Goal: Communication & Community: Answer question/provide support

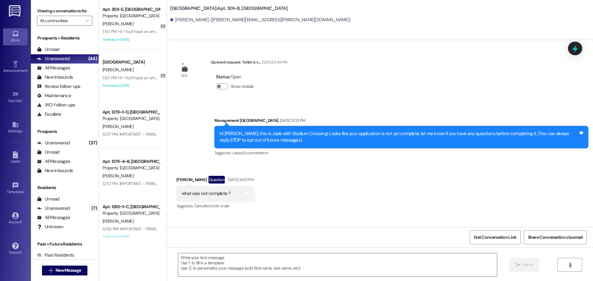
scroll to position [3814, 0]
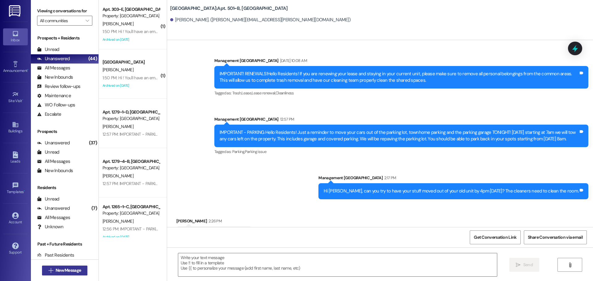
click at [69, 275] on button " New Message" at bounding box center [65, 271] width 46 height 10
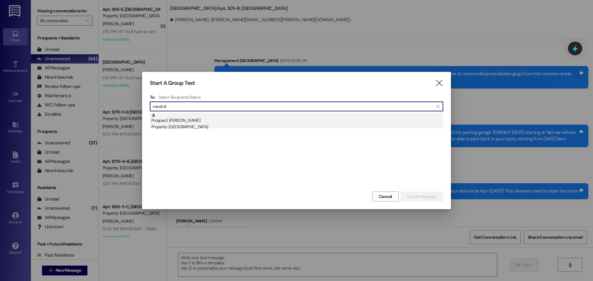
type input "maximil"
click at [209, 119] on div "Prospect: [PERSON_NAME] Property: [GEOGRAPHIC_DATA]" at bounding box center [297, 122] width 292 height 18
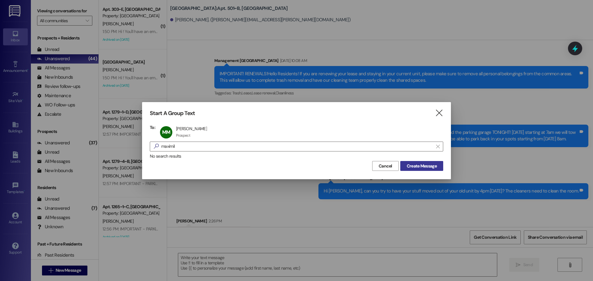
click at [414, 162] on button "Create Message" at bounding box center [421, 166] width 43 height 10
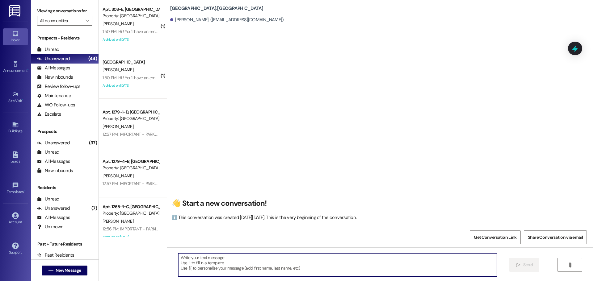
click at [355, 272] on textarea at bounding box center [337, 265] width 319 height 23
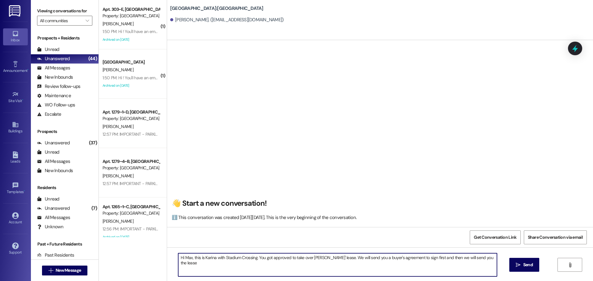
type textarea "Hi Max, this is Karina with Stadium Crossing. You got approved to take over [PE…"
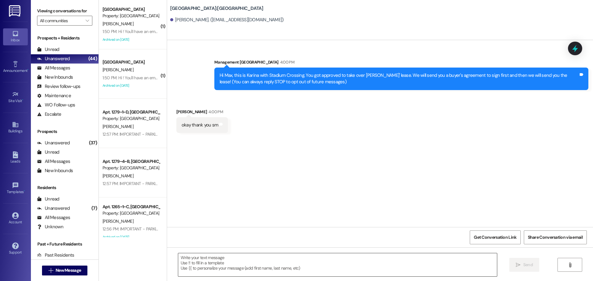
click at [223, 274] on textarea at bounding box center [337, 265] width 319 height 23
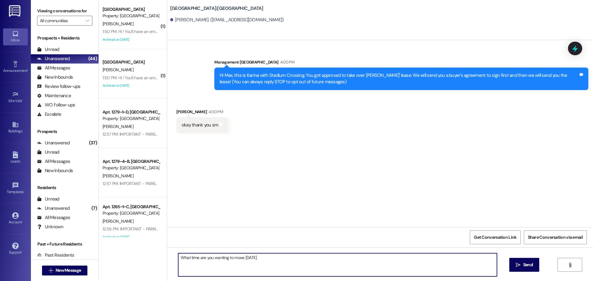
type textarea "What time are you wanting to move [DATE]?"
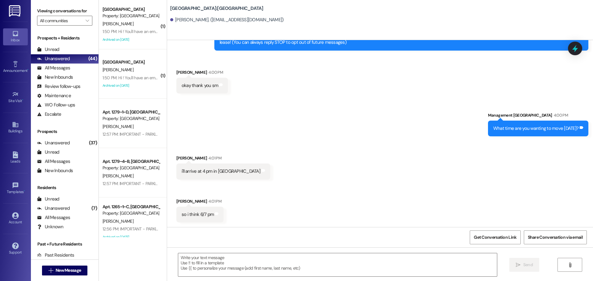
scroll to position [83, 0]
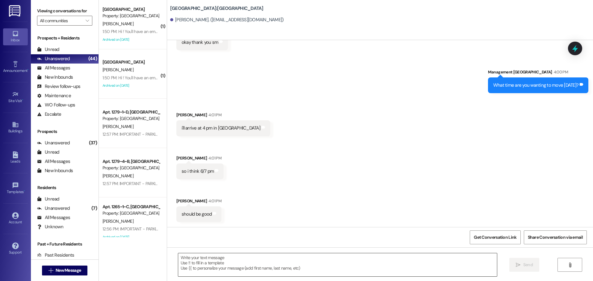
click at [273, 264] on textarea at bounding box center [337, 265] width 319 height 23
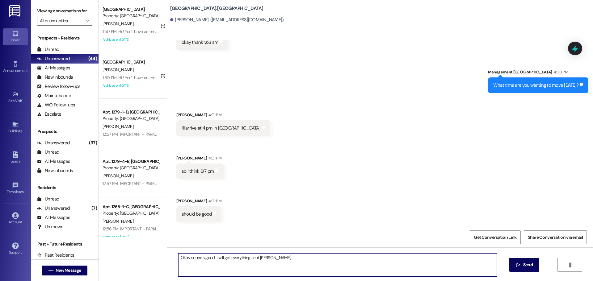
type textarea "Okay sounds good. I will get everything sent soon"
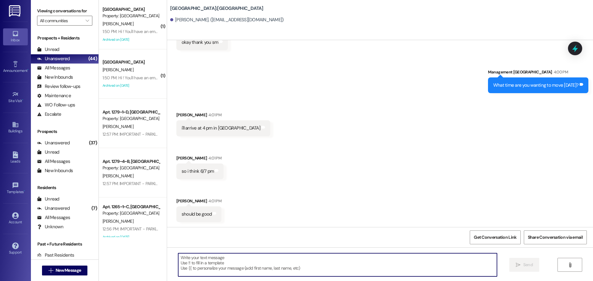
scroll to position [82, 0]
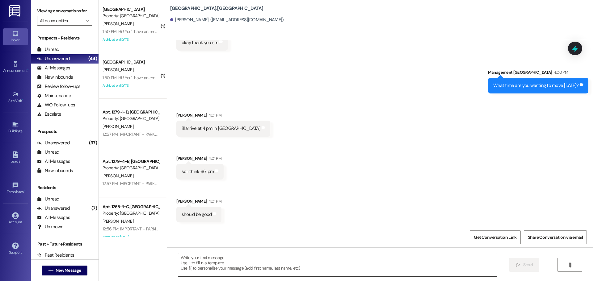
click at [208, 263] on textarea at bounding box center [337, 265] width 319 height 23
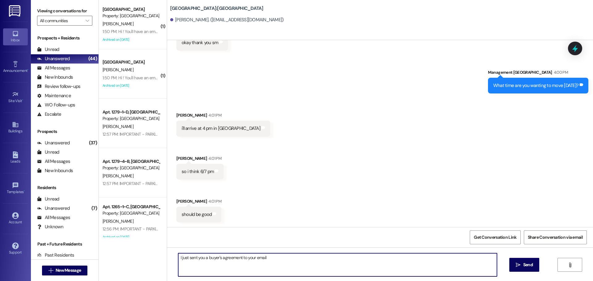
type textarea "I just sent you a buyer's agreement to your email."
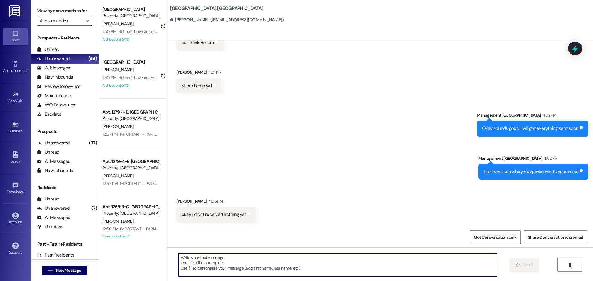
scroll to position [212, 0]
click at [301, 263] on textarea at bounding box center [337, 265] width 319 height 23
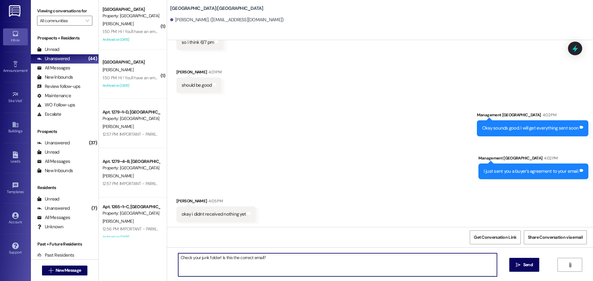
paste textarea "[EMAIL_ADDRESS][DOMAIN_NAME]"
type textarea "Check your junk folder! Is this the correct email? [EMAIL_ADDRESS][DOMAIN_NAME]"
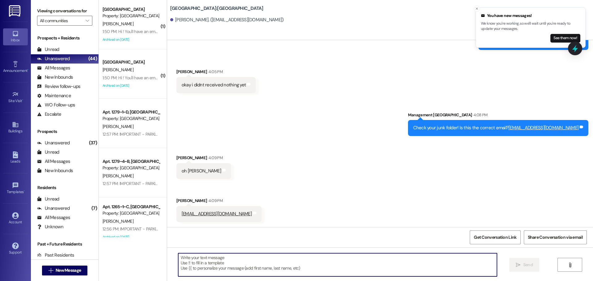
scroll to position [341, 0]
drag, startPoint x: 257, startPoint y: 260, endPoint x: 252, endPoint y: 246, distance: 14.7
click at [257, 260] on textarea at bounding box center [337, 265] width 319 height 23
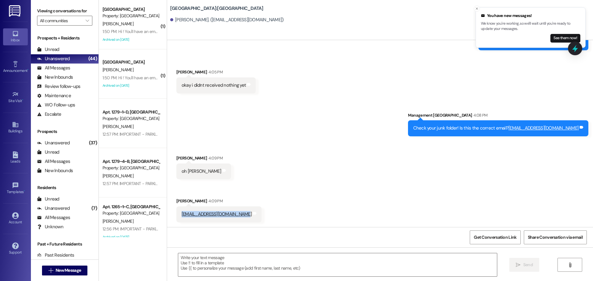
drag, startPoint x: 236, startPoint y: 219, endPoint x: 177, endPoint y: 214, distance: 59.2
click at [177, 214] on div "[EMAIL_ADDRESS][DOMAIN_NAME] Tags and notes" at bounding box center [218, 215] width 85 height 16
copy link "[EMAIL_ADDRESS][DOMAIN_NAME]"
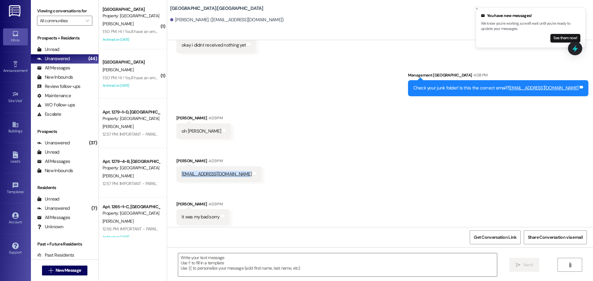
scroll to position [384, 0]
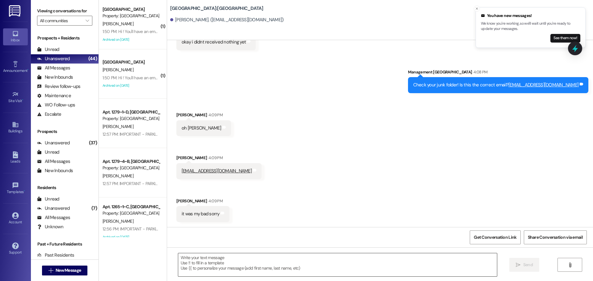
click at [346, 264] on textarea at bounding box center [337, 265] width 319 height 23
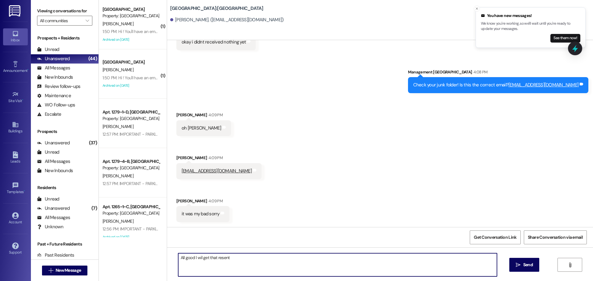
click at [197, 261] on textarea "All good I wil get that resent" at bounding box center [337, 265] width 319 height 23
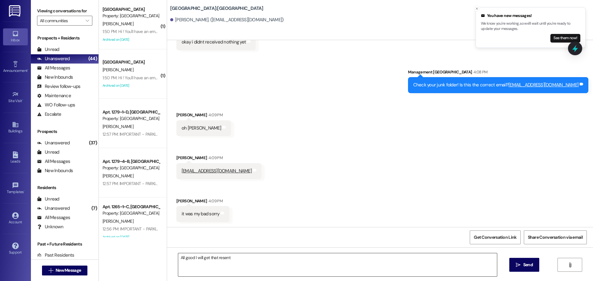
click at [260, 259] on textarea "All good I will get that resent" at bounding box center [337, 265] width 319 height 23
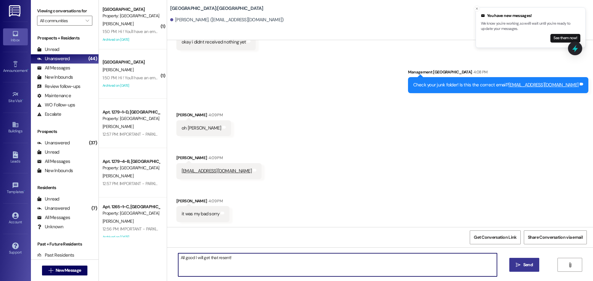
type textarea "All good I will get that resent!"
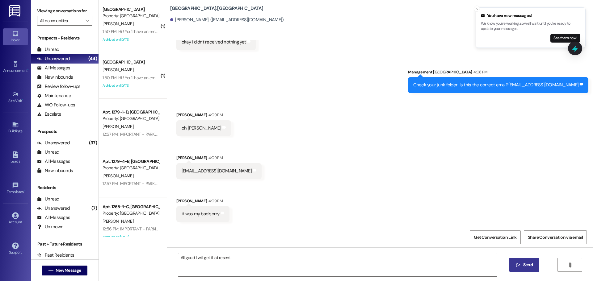
click at [521, 262] on button " Send" at bounding box center [525, 265] width 30 height 14
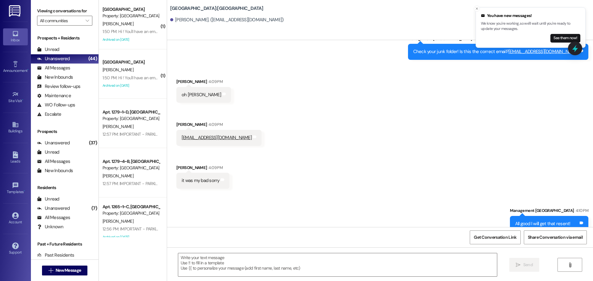
scroll to position [427, 0]
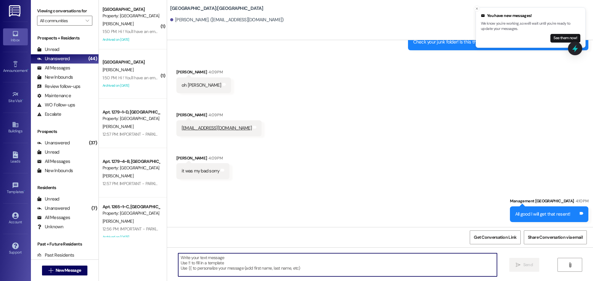
click at [355, 260] on textarea at bounding box center [337, 265] width 319 height 23
type textarea "Have you received it yet?"
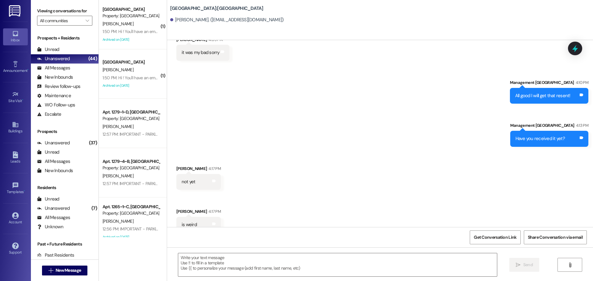
scroll to position [556, 0]
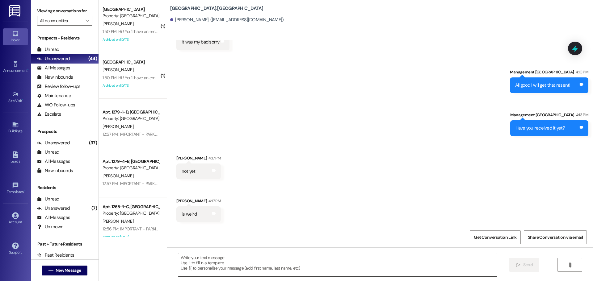
click at [353, 254] on textarea at bounding box center [337, 265] width 319 height 23
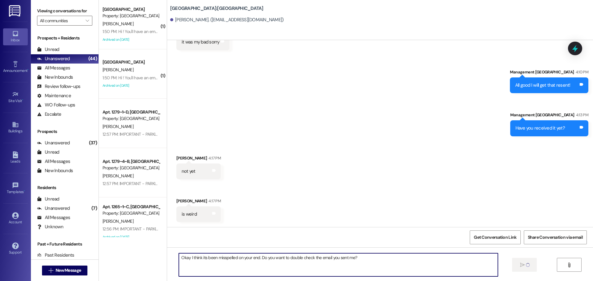
type textarea "Okay I think its been misspelled on your end. Do you want to double check the e…"
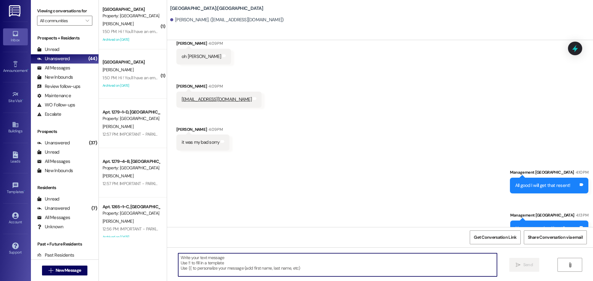
scroll to position [445, 0]
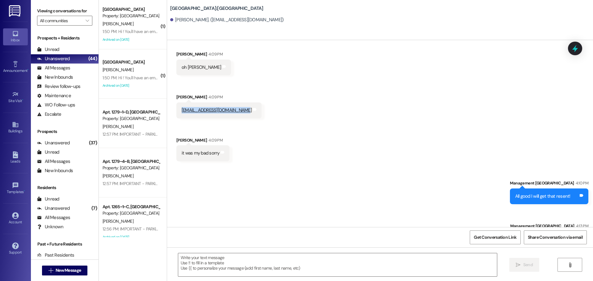
drag, startPoint x: 174, startPoint y: 108, endPoint x: 235, endPoint y: 114, distance: 61.2
click at [235, 114] on div "[EMAIL_ADDRESS][DOMAIN_NAME] Tags and notes" at bounding box center [218, 111] width 85 height 16
click at [435, 261] on textarea at bounding box center [337, 265] width 319 height 23
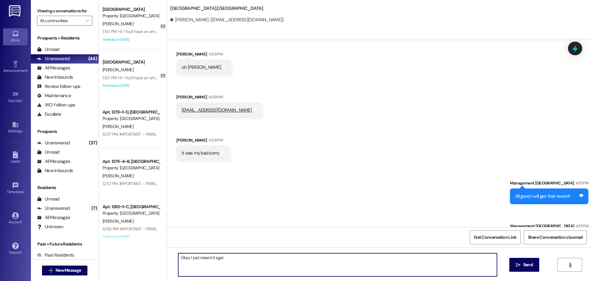
type textarea "Okay I just resent it again"
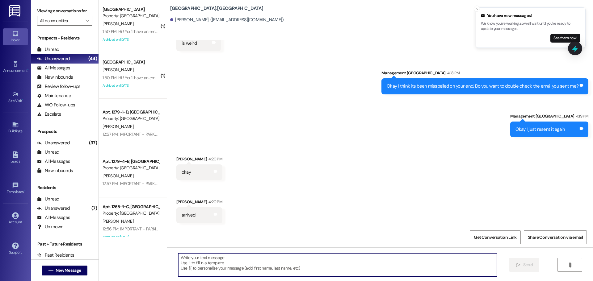
scroll to position [729, 0]
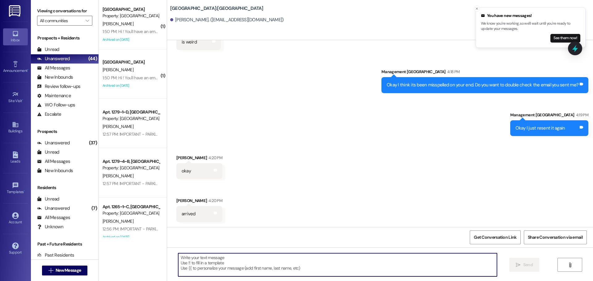
click at [332, 253] on div at bounding box center [337, 265] width 319 height 24
click at [414, 263] on textarea at bounding box center [337, 265] width 319 height 23
type textarea "Perfect!"
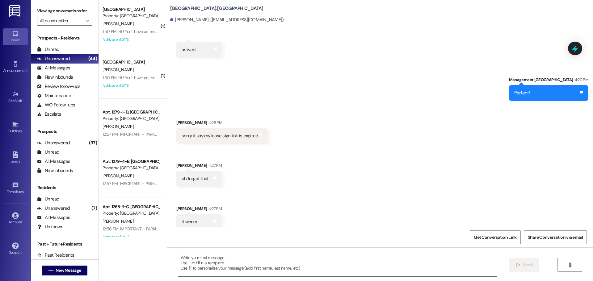
scroll to position [901, 0]
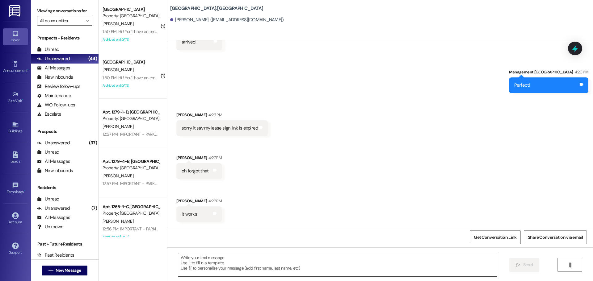
click at [279, 256] on textarea at bounding box center [337, 265] width 319 height 23
click at [263, 275] on textarea "Okay I received that! I will" at bounding box center [337, 265] width 319 height 23
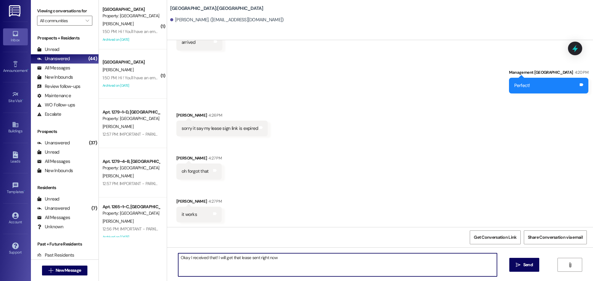
type textarea "Okay I received that! I will get that lease sent right now!"
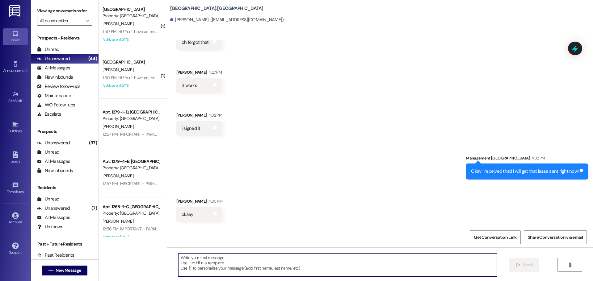
scroll to position [1030, 0]
click at [391, 276] on textarea at bounding box center [337, 265] width 319 height 23
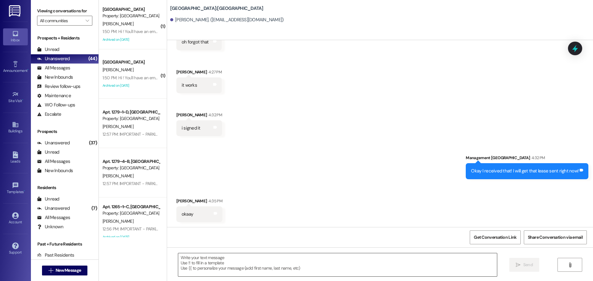
click at [376, 261] on textarea at bounding box center [337, 265] width 319 height 23
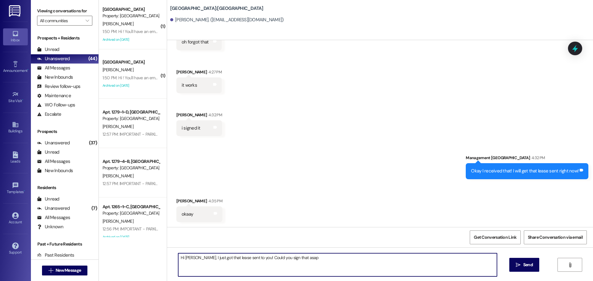
type textarea "Hi [PERSON_NAME], I just got that lease sent to you! Could you sign that asap?"
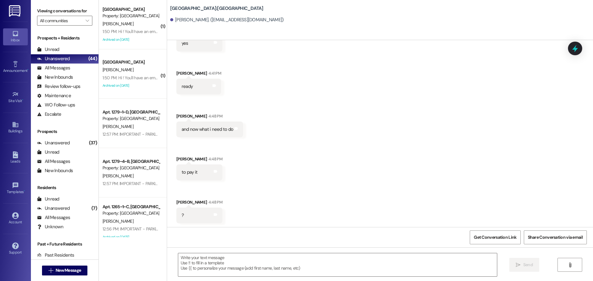
scroll to position [1288, 0]
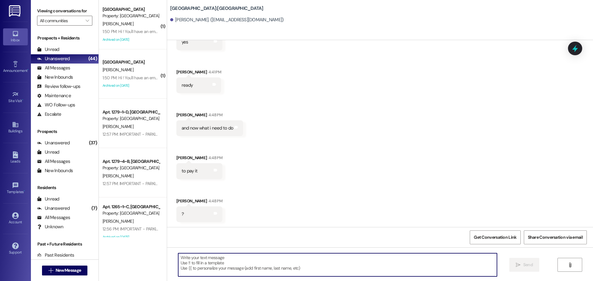
click at [361, 258] on textarea at bounding box center [337, 265] width 319 height 23
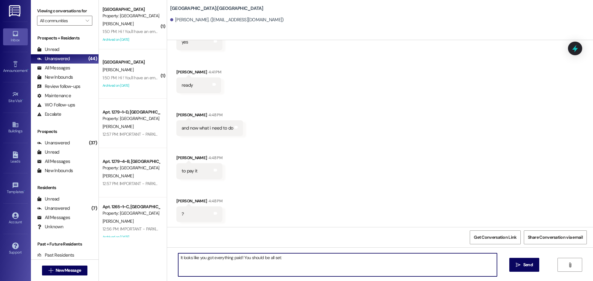
type textarea "It looks like you got everything paid! You should be all set:)"
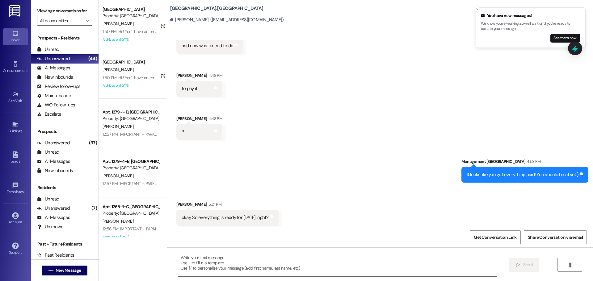
scroll to position [1374, 0]
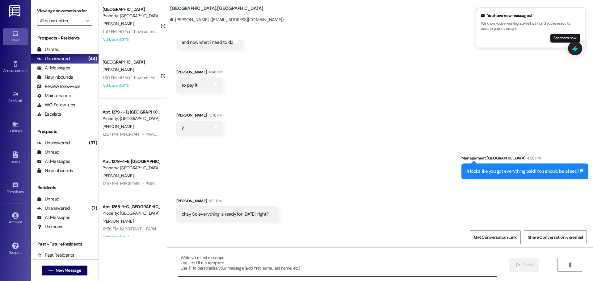
click at [421, 262] on textarea at bounding box center [337, 265] width 319 height 23
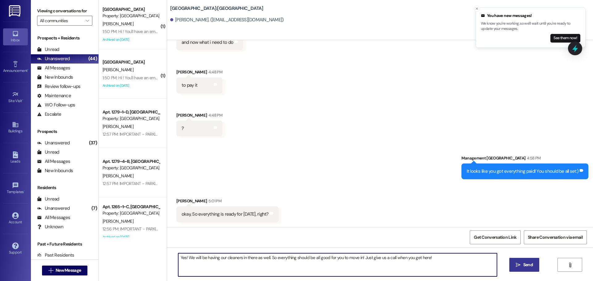
type textarea "Yes! We will be having our cleaners in there as well. So everything should be a…"
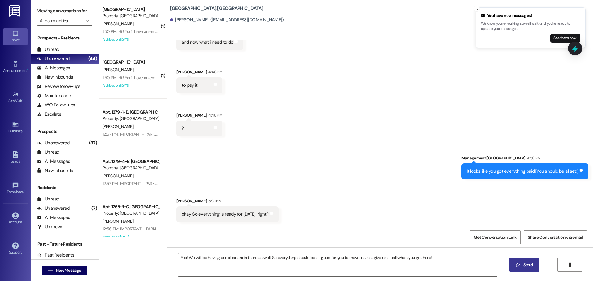
click at [529, 267] on span "Send" at bounding box center [528, 265] width 10 height 6
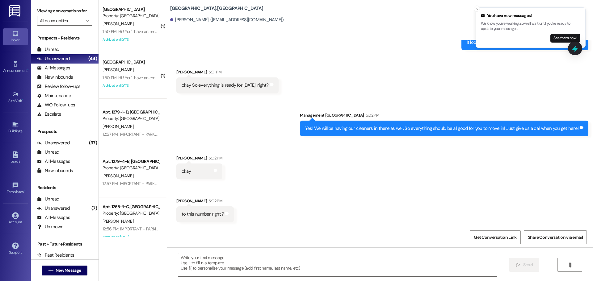
scroll to position [1547, 0]
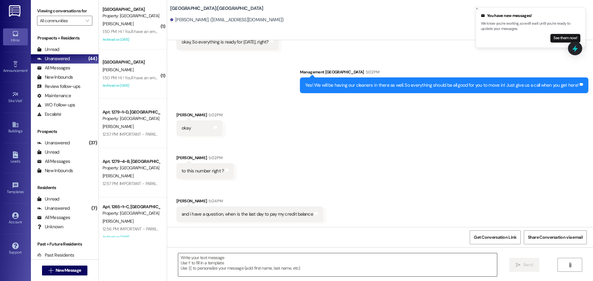
click at [269, 260] on textarea at bounding box center [337, 265] width 319 height 23
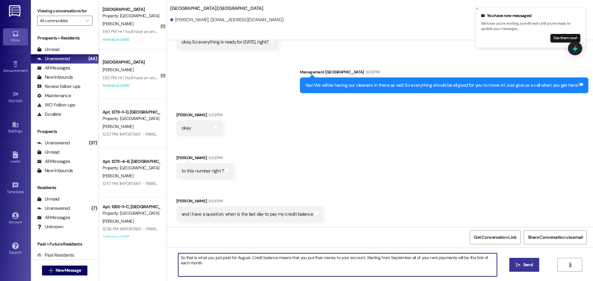
click at [255, 258] on textarea "So that is what you just paid for August. Credt balance means that you put that…" at bounding box center [337, 265] width 319 height 23
type textarea "So that is what you just paid for August. Credit balance means that you put tha…"
click at [521, 259] on button " Send" at bounding box center [525, 265] width 30 height 14
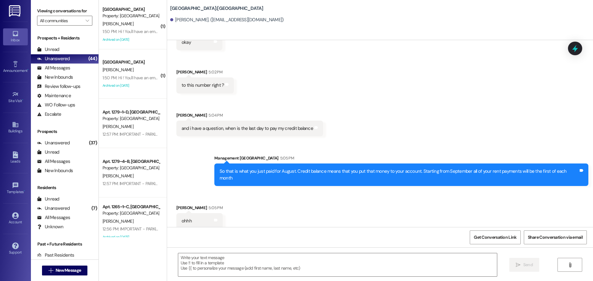
scroll to position [1676, 0]
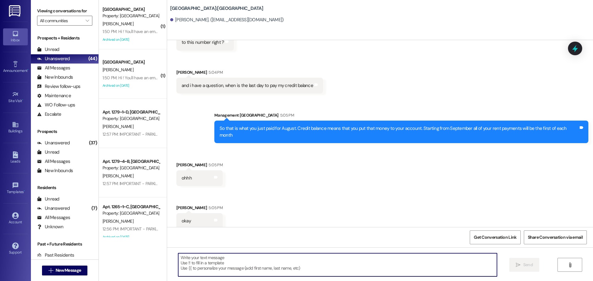
click at [305, 270] on textarea at bounding box center [337, 265] width 319 height 23
type textarea "Yes!"
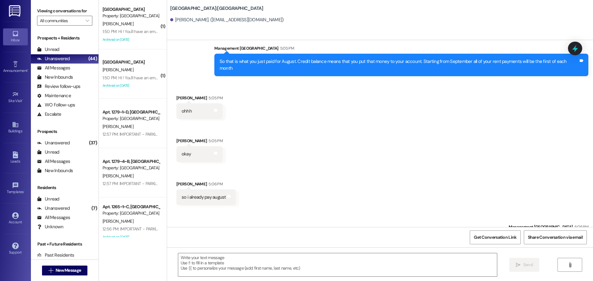
scroll to position [1848, 0]
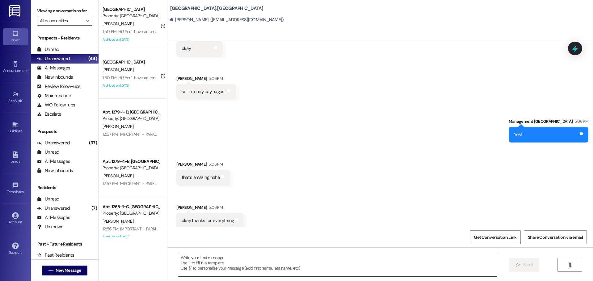
click at [267, 257] on textarea at bounding box center [337, 265] width 319 height 23
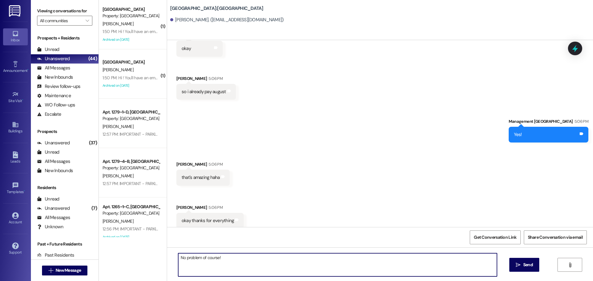
type textarea "No problem of course!!"
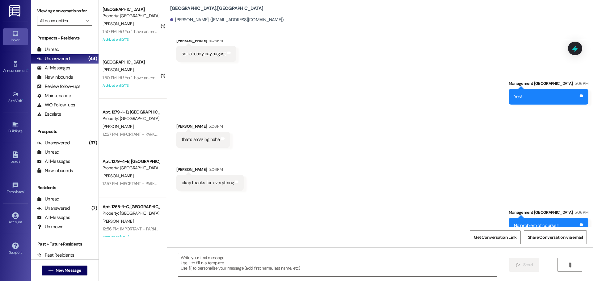
scroll to position [1891, 0]
